Goal: Find specific page/section: Find specific page/section

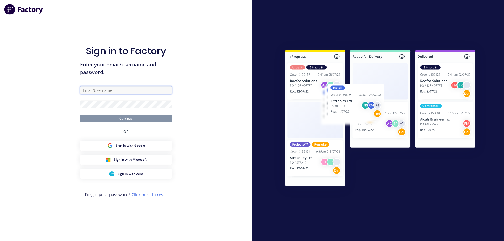
type input "[EMAIL_ADDRESS][DOMAIN_NAME]"
click at [138, 118] on button "Continue" at bounding box center [126, 119] width 92 height 8
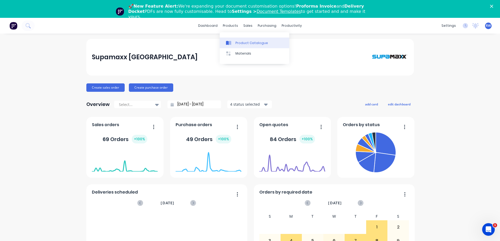
click at [235, 42] on link "Product Catalogue" at bounding box center [255, 43] width 70 height 10
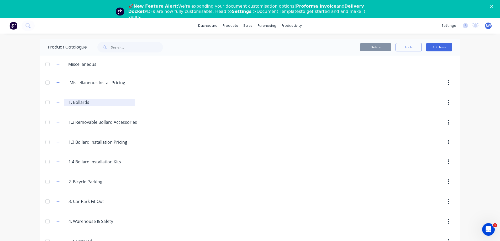
click at [82, 105] on input "1. Bollards" at bounding box center [99, 102] width 62 height 6
click at [55, 103] on button "button" at bounding box center [58, 102] width 7 height 7
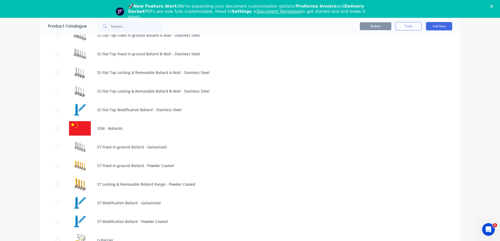
scroll to position [536, 0]
